Goal: Transaction & Acquisition: Purchase product/service

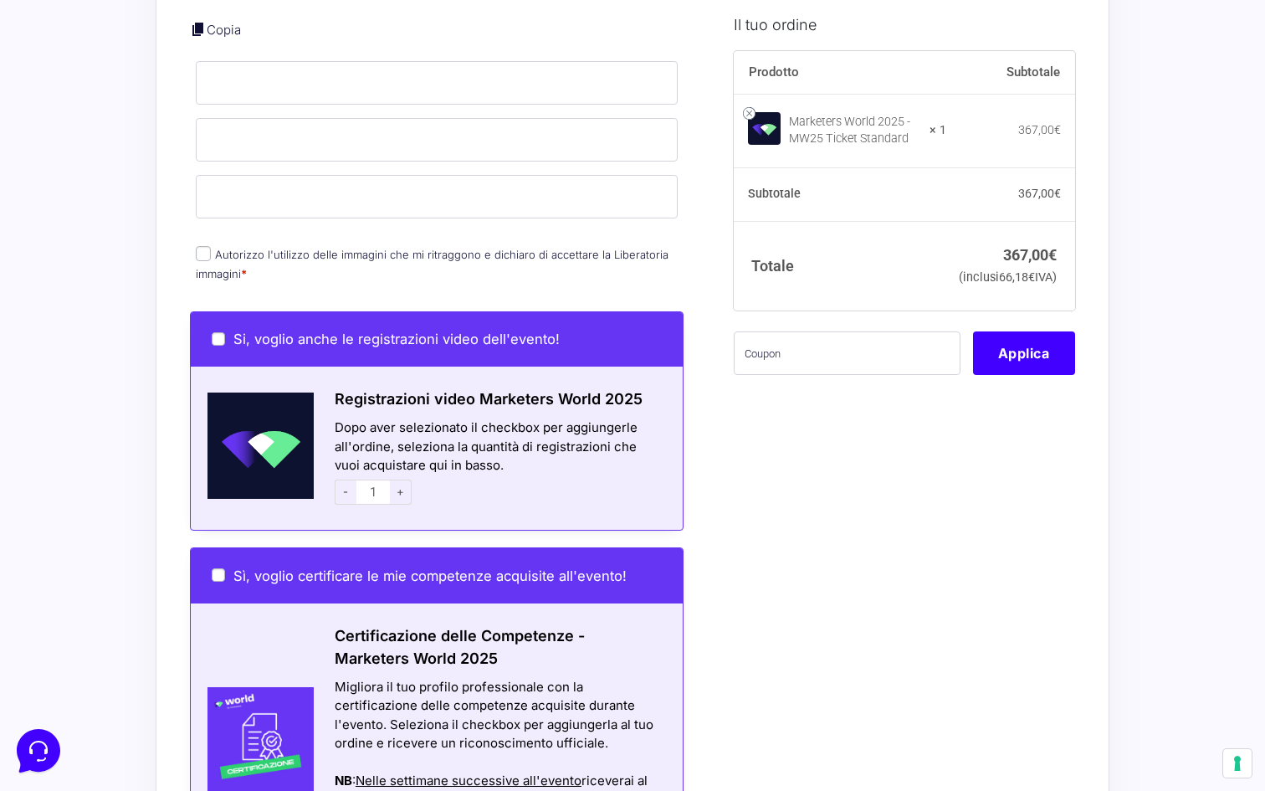
click at [627, 248] on label "Autorizzo l'utilizzo delle immagini che mi ritraggono e dichiaro di accettare l…" at bounding box center [432, 264] width 473 height 33
click at [211, 246] on input "Autorizzo l'utilizzo delle immagini che mi ritraggono e dichiaro di accettare l…" at bounding box center [203, 253] width 15 height 15
click at [627, 248] on label "Autorizzo l'utilizzo delle immagini che mi ritraggono e dichiaro di accettare l…" at bounding box center [432, 264] width 473 height 33
click at [211, 246] on input "Autorizzo l'utilizzo delle immagini che mi ritraggono e dichiaro di accettare l…" at bounding box center [203, 253] width 15 height 15
click at [615, 248] on label "Autorizzo l'utilizzo delle immagini che mi ritraggono e dichiaro di accettare l…" at bounding box center [432, 264] width 473 height 33
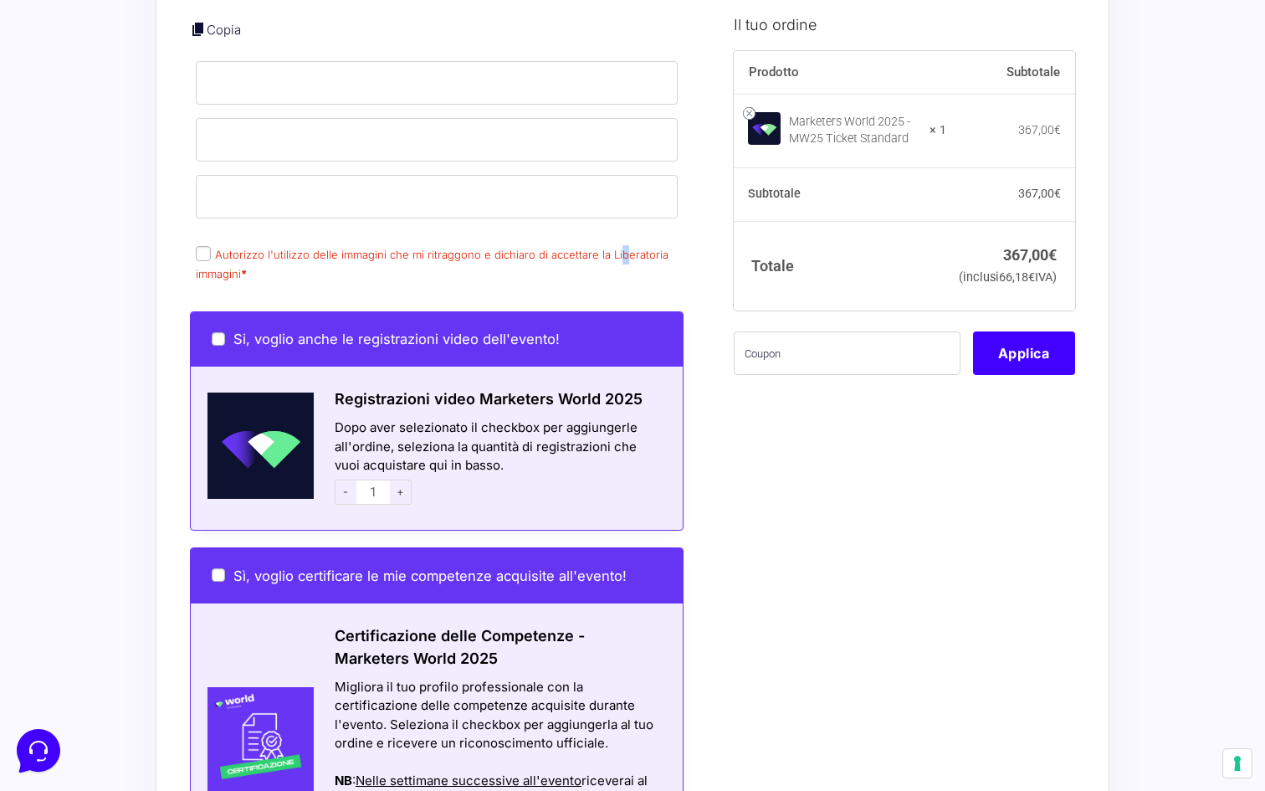
click at [211, 246] on input "Autorizzo l'utilizzo delle immagini che mi ritraggono e dichiaro di accettare l…" at bounding box center [203, 253] width 15 height 15
click at [615, 248] on label "Autorizzo l'utilizzo delle immagini che mi ritraggono e dichiaro di accettare l…" at bounding box center [432, 264] width 473 height 33
click at [211, 246] on input "Autorizzo l'utilizzo delle immagini che mi ritraggono e dichiaro di accettare l…" at bounding box center [203, 253] width 15 height 15
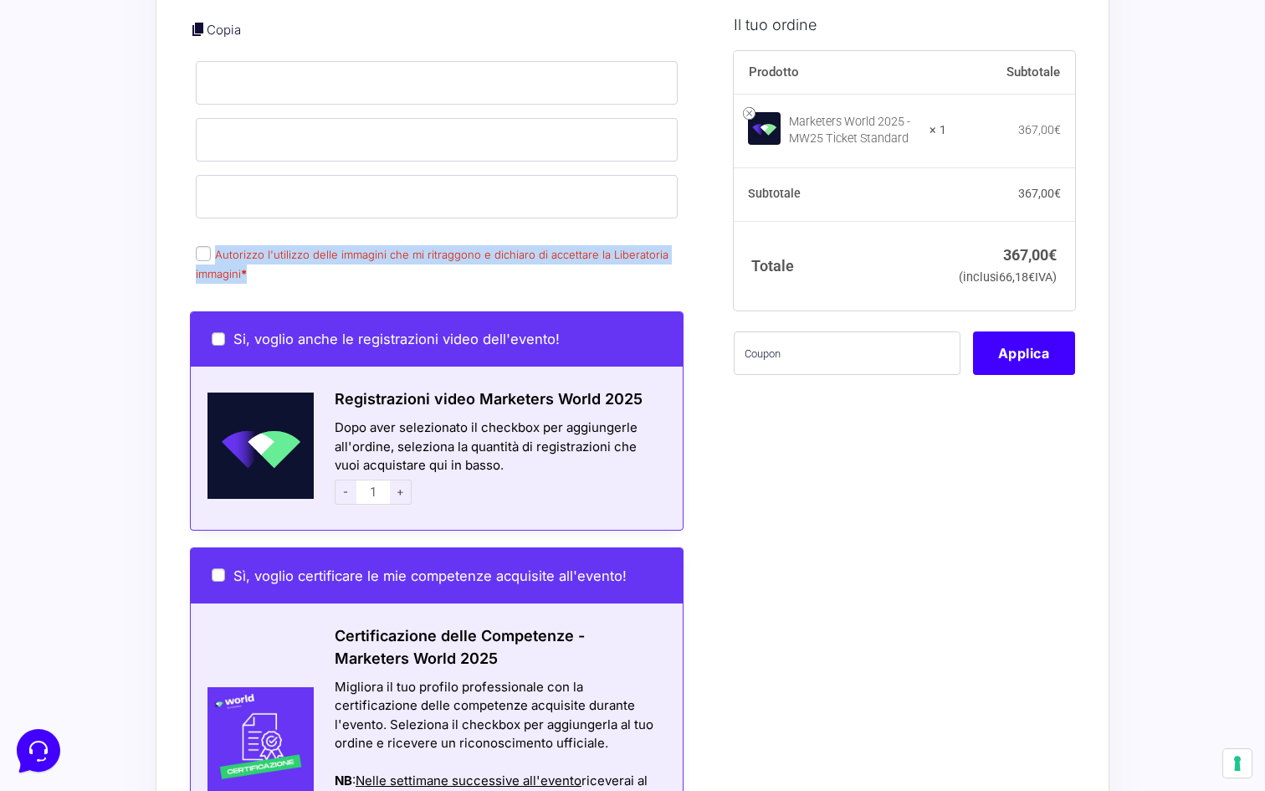
click at [615, 248] on label "Autorizzo l'utilizzo delle immagini che mi ritraggono e dichiaro di accettare l…" at bounding box center [432, 264] width 473 height 33
click at [211, 246] on input "Autorizzo l'utilizzo delle immagini che mi ritraggono e dichiaro di accettare l…" at bounding box center [203, 253] width 15 height 15
click at [615, 248] on label "Autorizzo l'utilizzo delle immagini che mi ritraggono e dichiaro di accettare l…" at bounding box center [432, 264] width 473 height 33
click at [211, 246] on input "Autorizzo l'utilizzo delle immagini che mi ritraggono e dichiaro di accettare l…" at bounding box center [203, 253] width 15 height 15
click at [615, 248] on label "Autorizzo l'utilizzo delle immagini che mi ritraggono e dichiaro di accettare l…" at bounding box center [432, 264] width 473 height 33
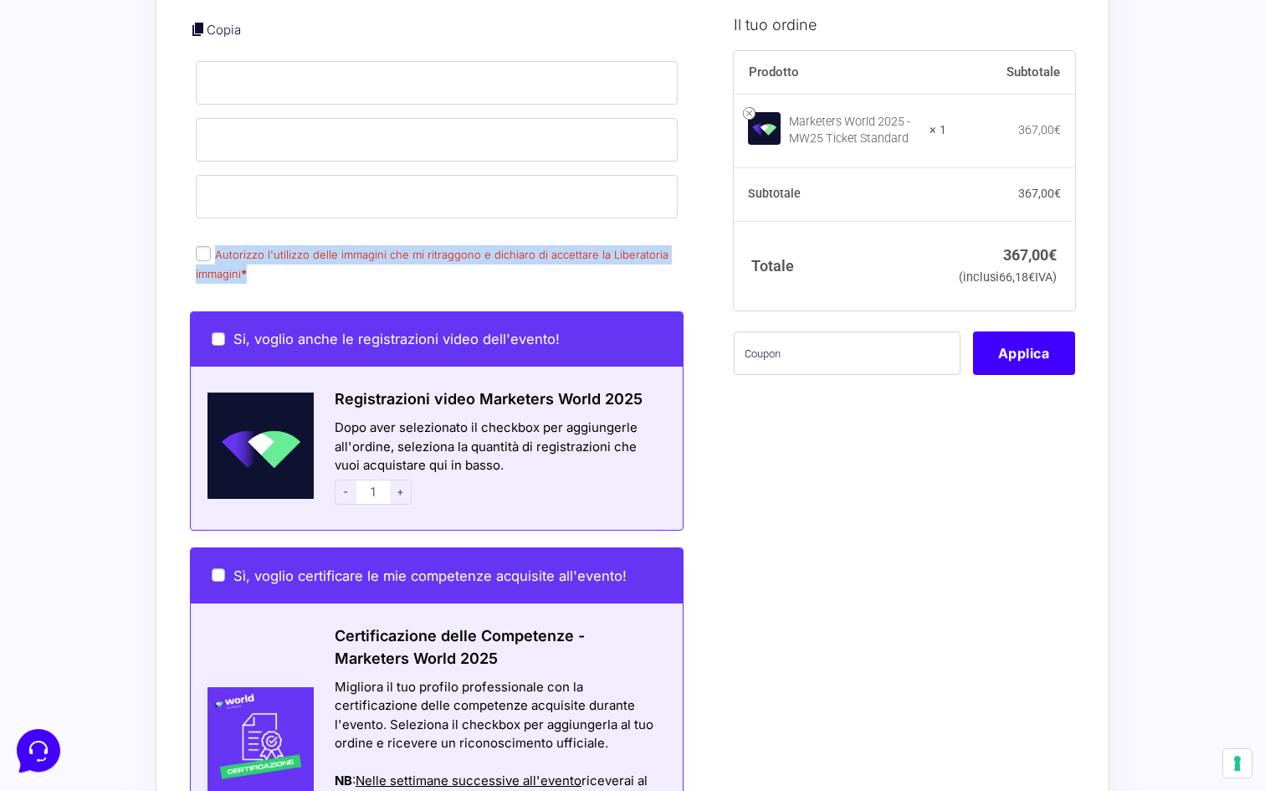
click at [211, 246] on input "Autorizzo l'utilizzo delle immagini che mi ritraggono e dichiaro di accettare l…" at bounding box center [203, 253] width 15 height 15
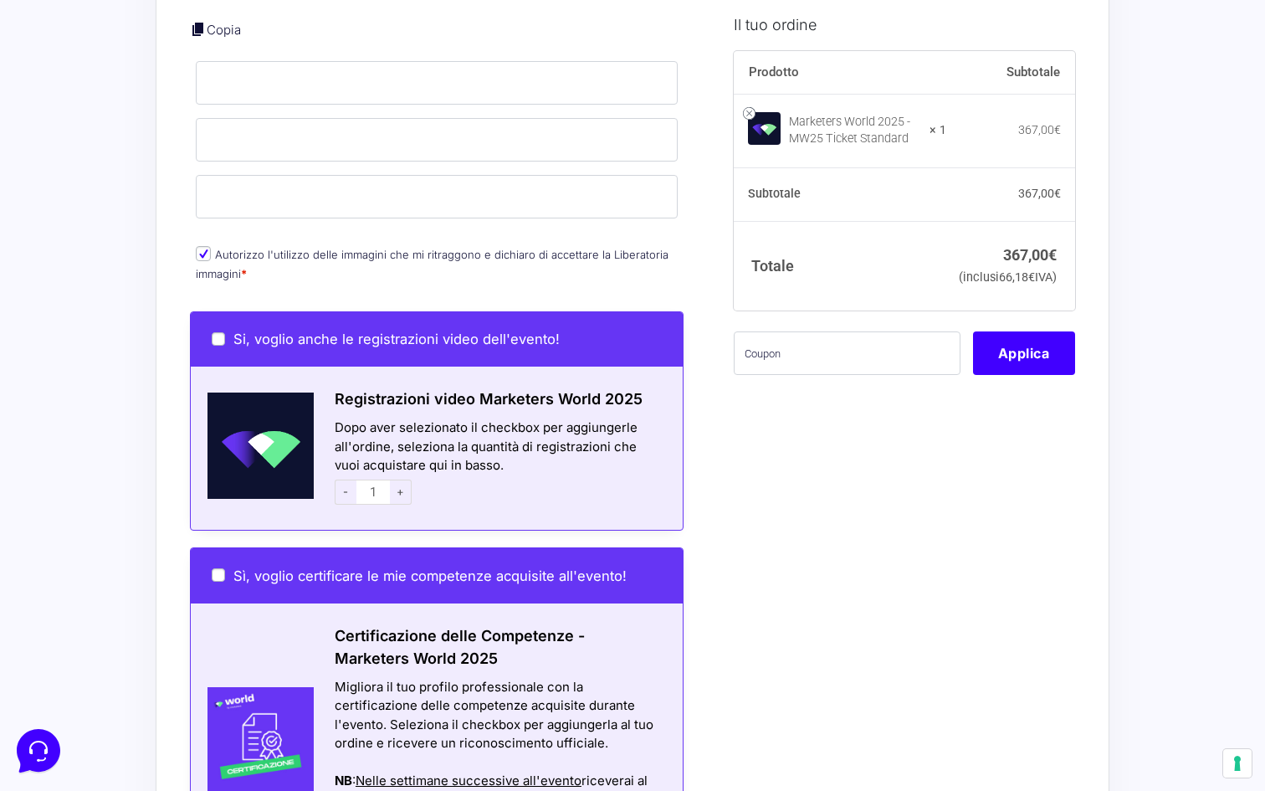
drag, startPoint x: 186, startPoint y: 247, endPoint x: 240, endPoint y: 247, distance: 54.4
click at [186, 247] on div "Riepilogo Ordine 367,00 € Prodotto Subtotale Marketers World 2025 - MW25 Ticket…" at bounding box center [633, 428] width 954 height 2026
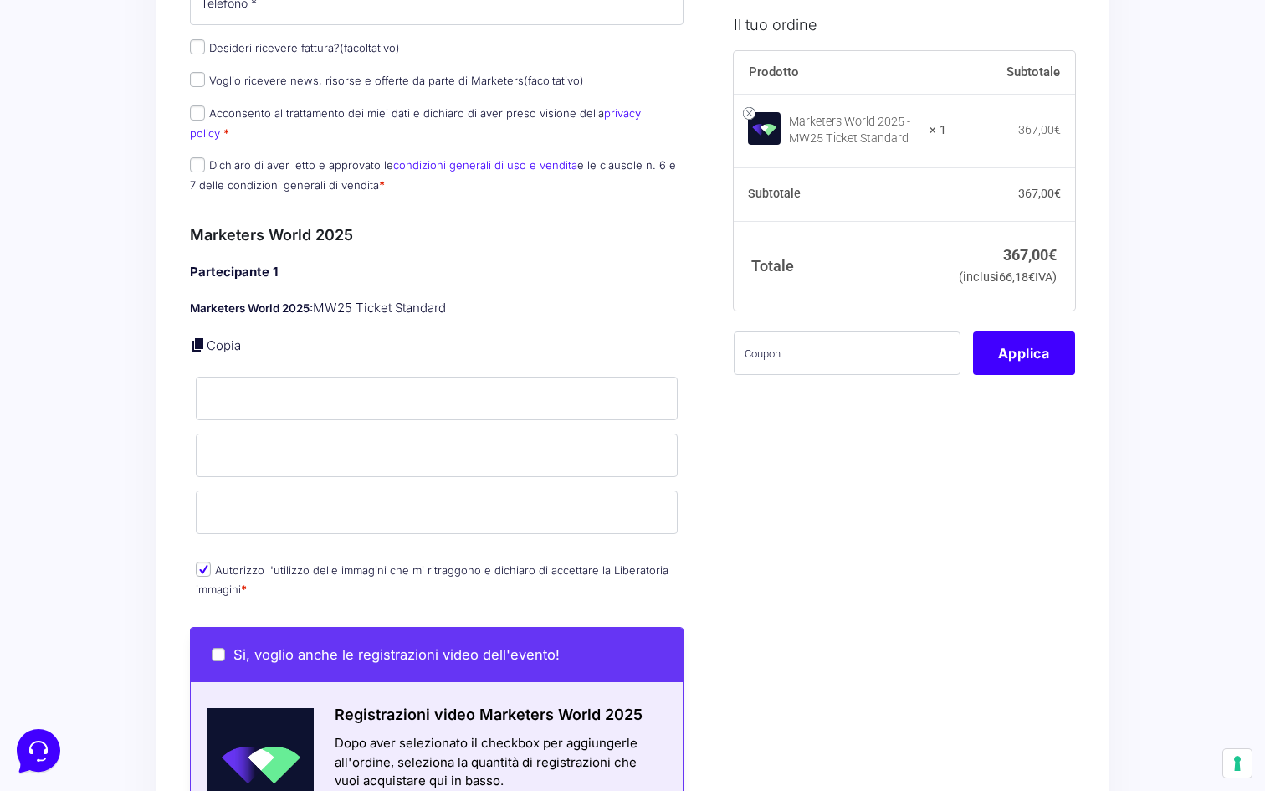
scroll to position [373, 0]
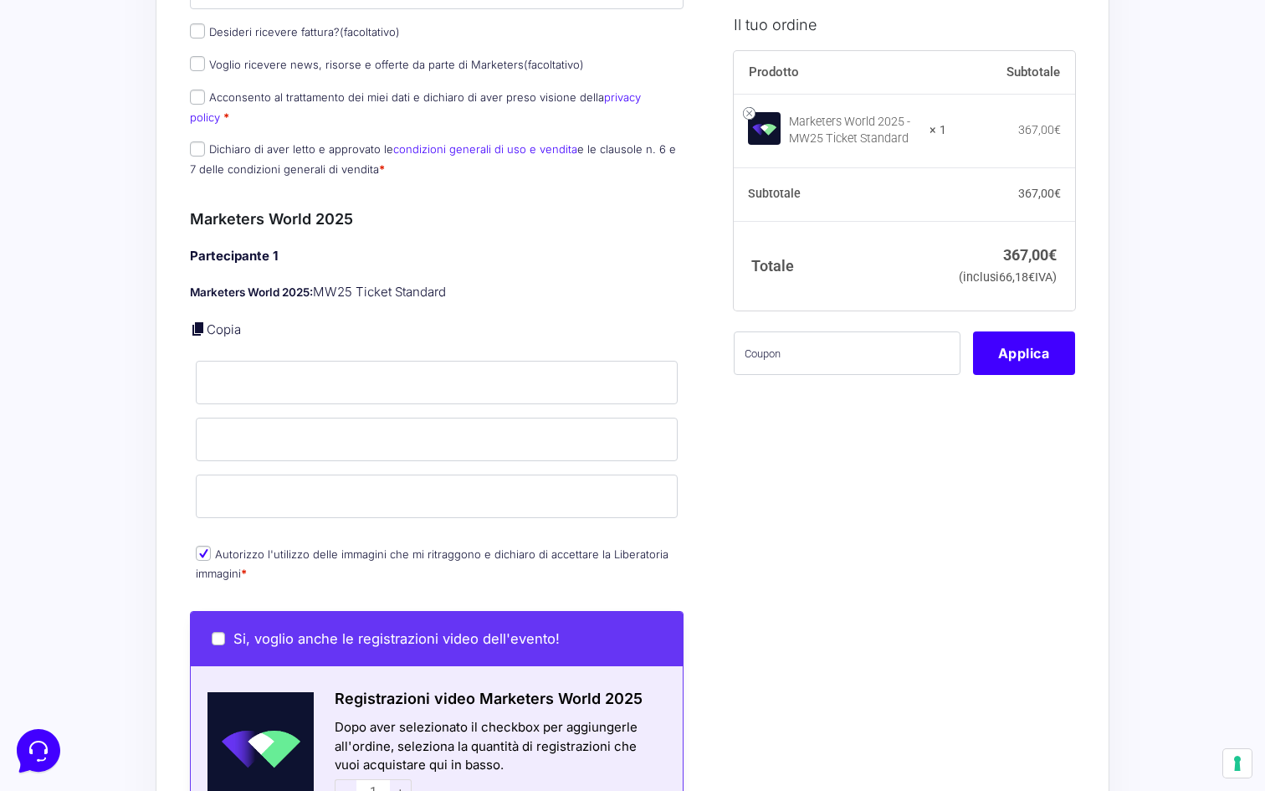
click at [202, 546] on input "Autorizzo l'utilizzo delle immagini che mi ritraggono e dichiaro di accettare l…" at bounding box center [203, 553] width 15 height 15
drag, startPoint x: 242, startPoint y: 555, endPoint x: 605, endPoint y: 536, distance: 363.6
click at [605, 547] on label "Autorizzo l'utilizzo delle immagini che mi ritraggono e dichiaro di accettare l…" at bounding box center [432, 563] width 473 height 33
click at [211, 546] on input "Autorizzo l'utilizzo delle immagini che mi ritraggono e dichiaro di accettare l…" at bounding box center [203, 553] width 15 height 15
checkbox input "true"
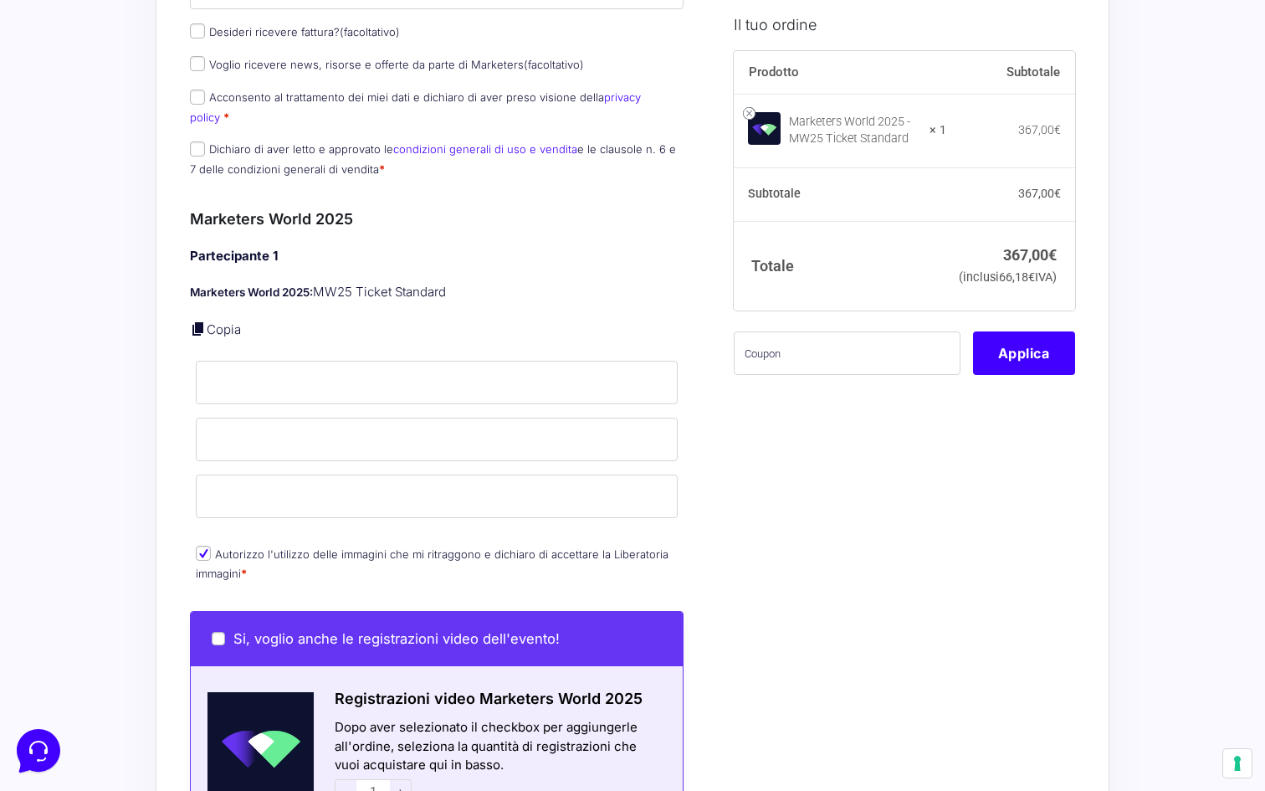
copy label "Liberatoria immagini"
